Goal: Use online tool/utility: Utilize a website feature to perform a specific function

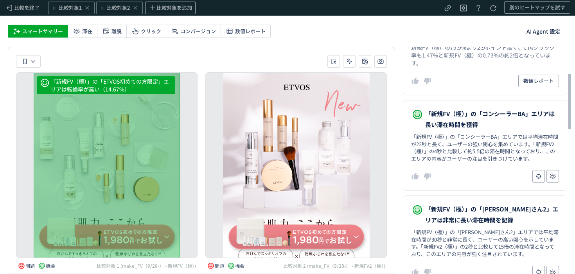
scroll to position [106, 0]
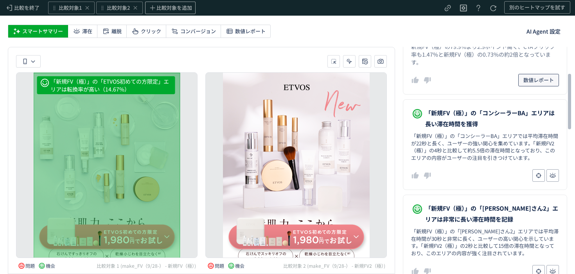
click at [525, 82] on span "数値レポート" at bounding box center [538, 80] width 30 height 13
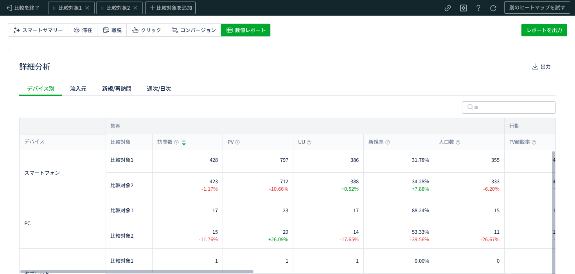
scroll to position [130, 0]
click at [85, 96] on div at bounding box center [287, 106] width 536 height 22
click at [81, 88] on div "流入元" at bounding box center [78, 88] width 32 height 16
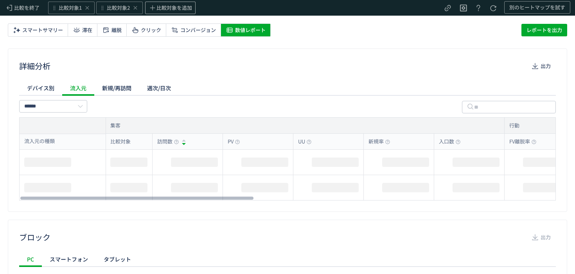
scroll to position [0, 0]
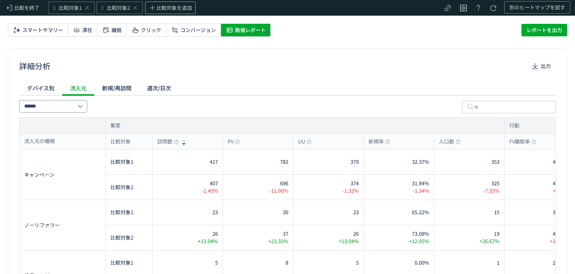
click at [69, 102] on input "******" at bounding box center [53, 106] width 68 height 13
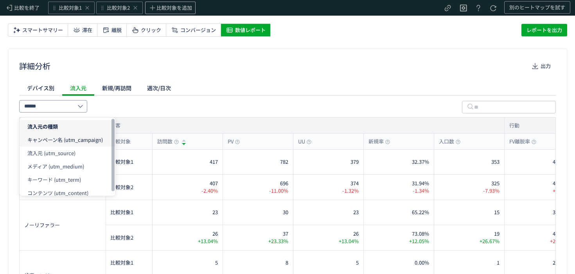
click at [63, 144] on li "キャンペーン名 (utm_campaign)" at bounding box center [68, 139] width 96 height 13
type input "**********"
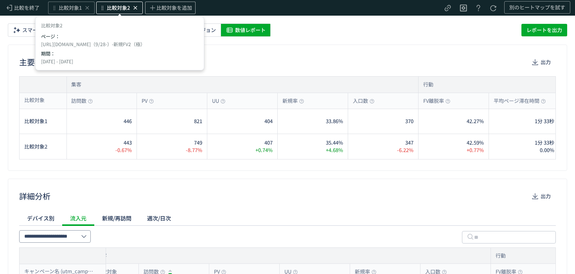
click at [135, 7] on use "Comparison button" at bounding box center [135, 8] width 4 height 4
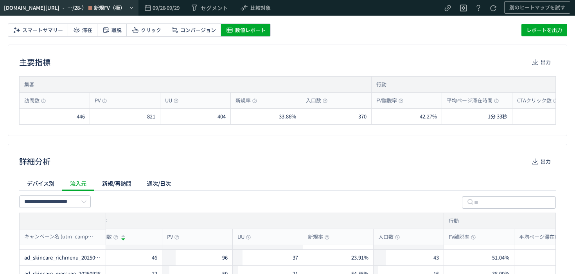
click at [51, 9] on div "[URL][DOMAIN_NAME]" at bounding box center [32, 8] width 56 height 8
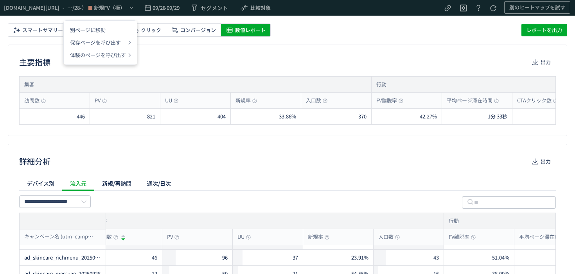
click at [359, 52] on div "主要指標 出力 集客 訪問数 PV UU 新規率 入口数 行動 FV離脱率 平均ページ滞在時間 CTAクリック数 CTAクリック率 クリック数 クリック数/P…" at bounding box center [287, 90] width 559 height 91
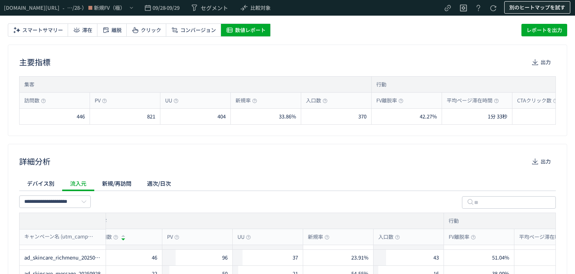
click at [543, 7] on span "別のヒートマップを試す" at bounding box center [537, 7] width 56 height 13
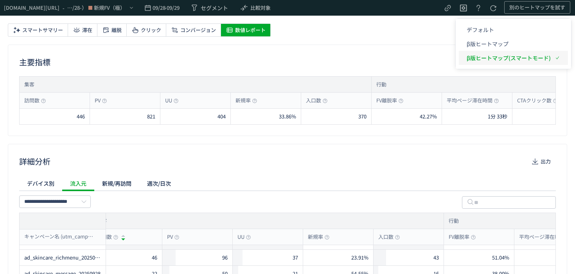
click at [520, 56] on p "β版ヒートマップ(スマートモード)" at bounding box center [508, 58] width 84 height 14
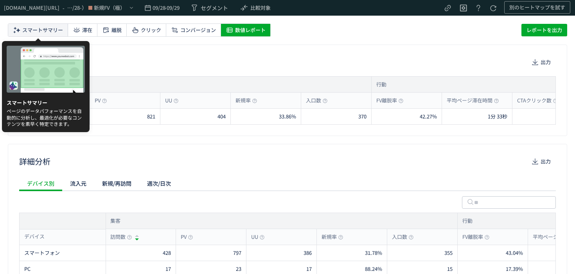
click at [43, 31] on span "スマートサマリー" at bounding box center [42, 30] width 41 height 13
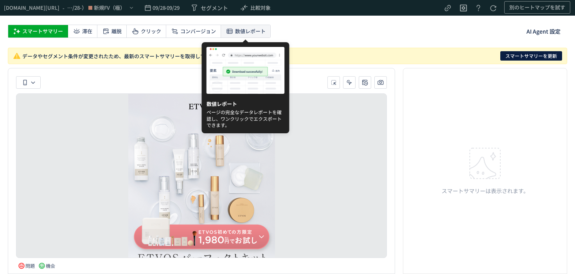
click at [237, 30] on span "数値レポート" at bounding box center [250, 31] width 30 height 13
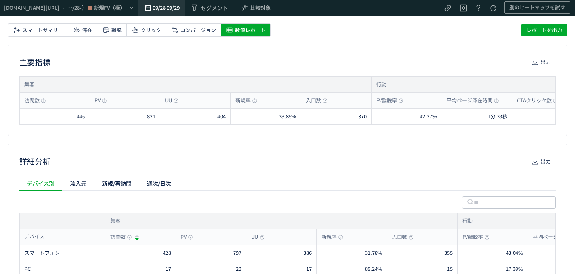
click at [179, 8] on span "09/29" at bounding box center [173, 8] width 12 height 16
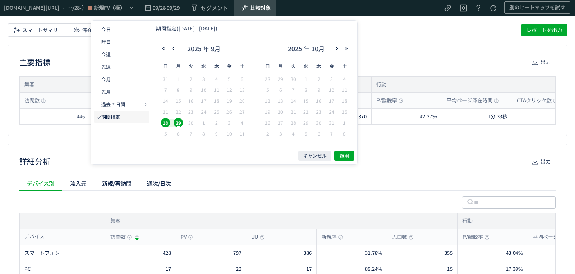
click at [271, 7] on span "比較対象" at bounding box center [260, 8] width 20 height 13
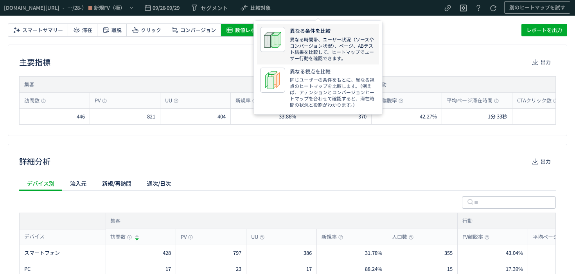
click at [306, 39] on p "異なる時間帯、ユーザー状況（ソースやコンバージョン状況）、ページ、ABテスト結果を比較して、ヒートマップでユーザー行動を確認できます。" at bounding box center [333, 48] width 86 height 25
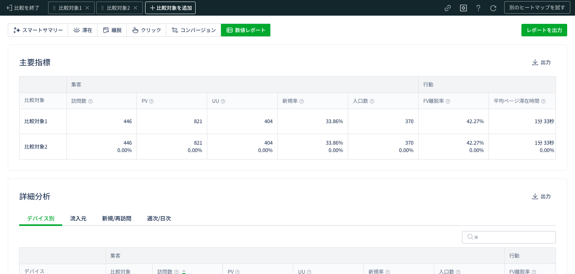
click at [174, 11] on span "比較対象を追加" at bounding box center [174, 7] width 36 height 7
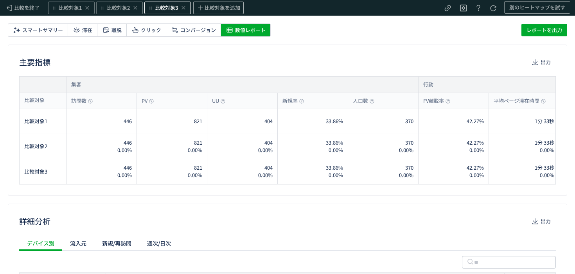
click at [175, 10] on span "比較対象3" at bounding box center [166, 7] width 23 height 7
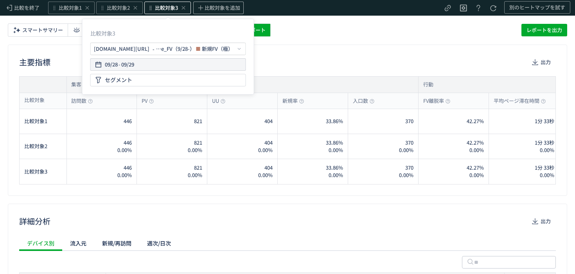
click at [167, 64] on div "09/28 - 09/29" at bounding box center [168, 64] width 149 height 13
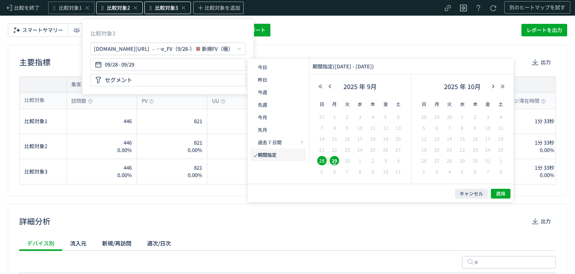
click at [139, 8] on div "Comparison button" at bounding box center [135, 8] width 8 height 8
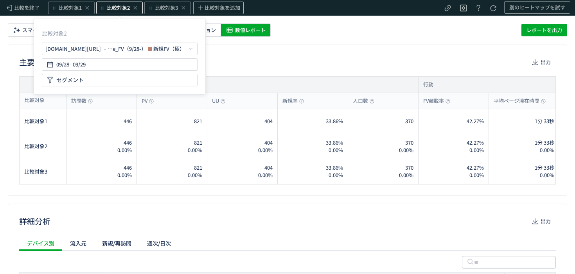
click at [136, 7] on icon "Comparison button" at bounding box center [135, 8] width 6 height 6
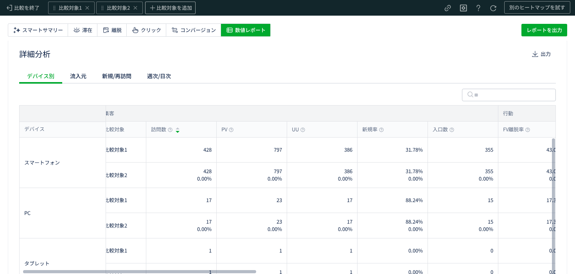
scroll to position [125, 0]
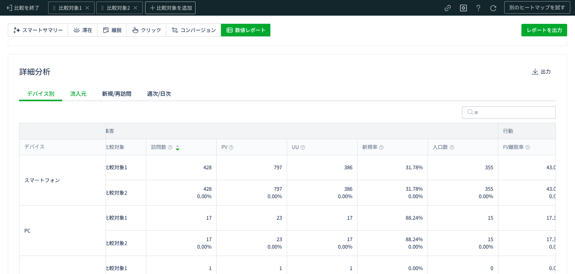
click at [80, 96] on div "流入元" at bounding box center [78, 94] width 32 height 16
click at [76, 110] on input "******" at bounding box center [53, 112] width 68 height 13
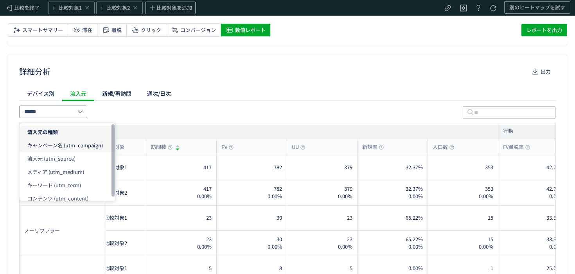
click at [72, 145] on span "キャンペーン名 (utm_campaign)" at bounding box center [64, 145] width 75 height 7
type input "**********"
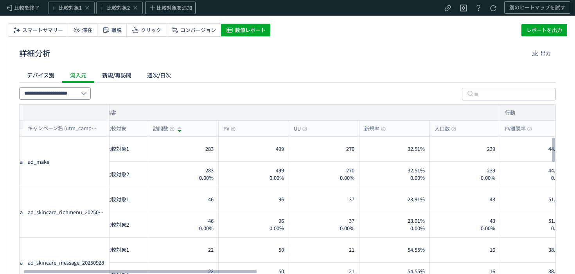
scroll to position [0, 0]
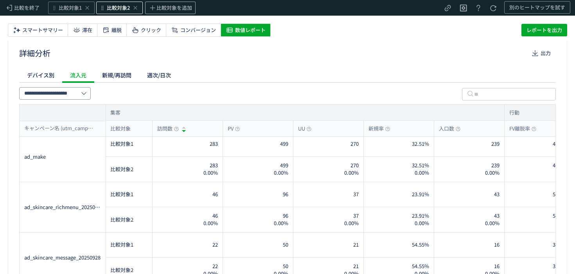
click at [110, 13] on div "比較対象2" at bounding box center [119, 8] width 47 height 13
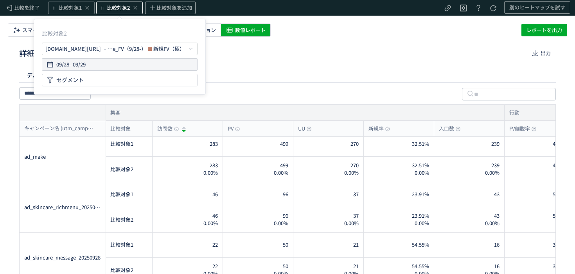
click at [129, 64] on div "09/28 - 09/29" at bounding box center [119, 64] width 149 height 13
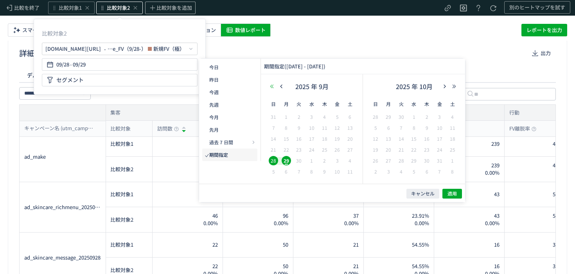
click at [273, 85] on icon "button" at bounding box center [271, 86] width 5 height 5
click at [273, 85] on use "button" at bounding box center [272, 86] width 4 height 4
click at [282, 86] on icon "button" at bounding box center [281, 86] width 5 height 5
click at [221, 131] on button "先月" at bounding box center [229, 130] width 55 height 13
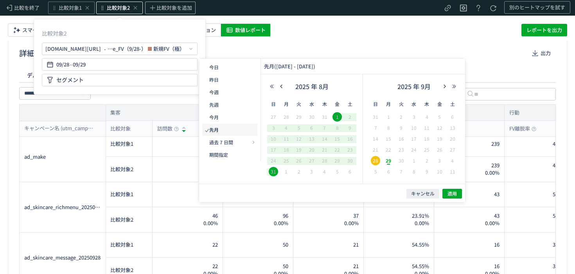
click at [349, 21] on div "**********" at bounding box center [287, 137] width 575 height 274
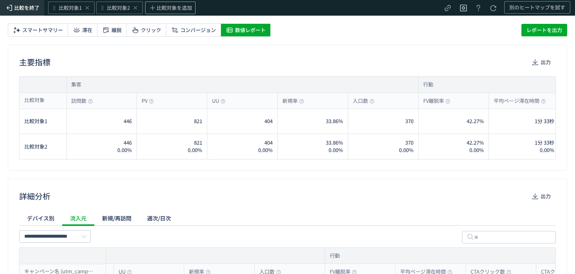
click at [20, 9] on span "比較を終了" at bounding box center [26, 7] width 25 height 7
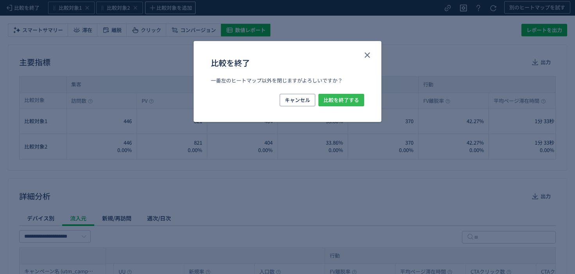
click at [344, 98] on span "比較を終了する" at bounding box center [341, 100] width 36 height 13
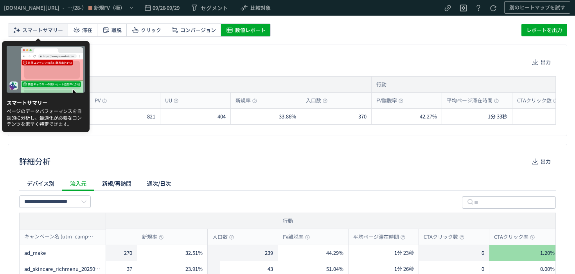
click at [57, 27] on span "スマートサマリー" at bounding box center [42, 30] width 41 height 13
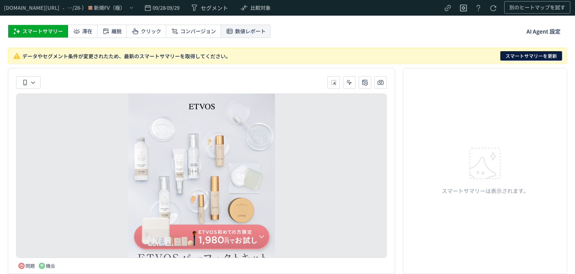
click at [250, 31] on span "数値レポート" at bounding box center [250, 31] width 30 height 13
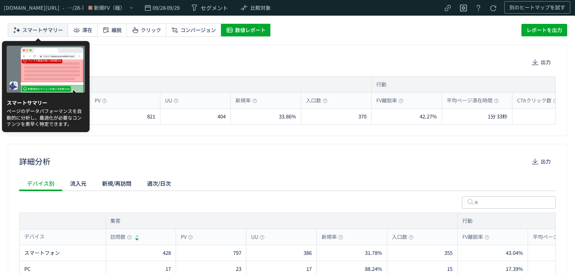
click at [44, 28] on span "スマートサマリー" at bounding box center [42, 30] width 41 height 13
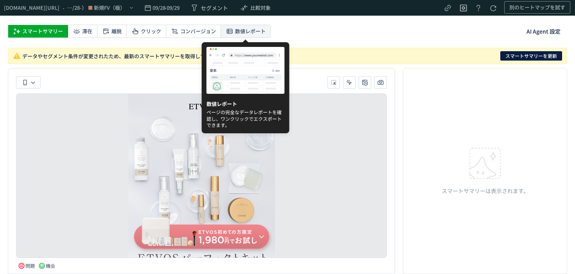
click at [248, 31] on span "数値レポート" at bounding box center [250, 31] width 30 height 13
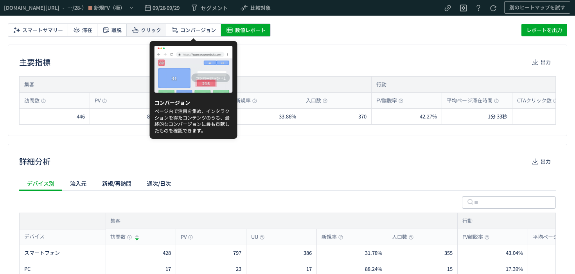
click at [161, 25] on div "クリック" at bounding box center [146, 30] width 39 height 13
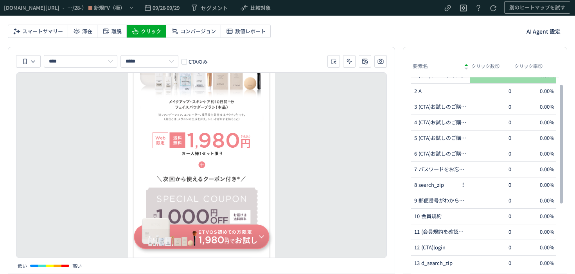
scroll to position [11, 0]
